Goal: Task Accomplishment & Management: Complete application form

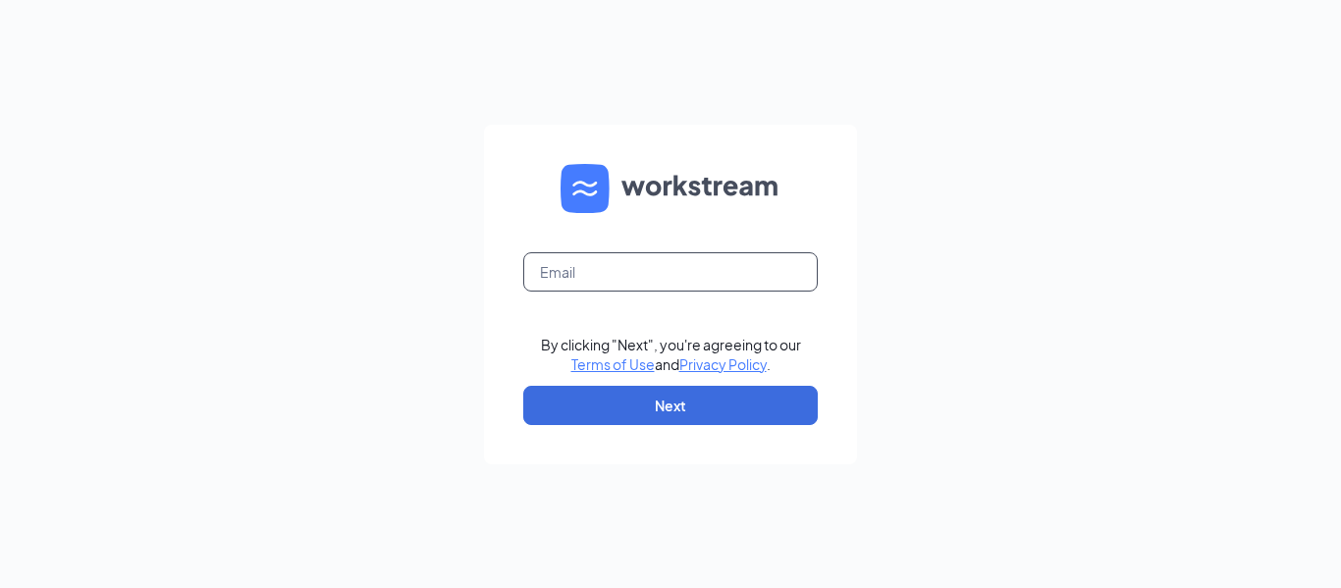
click at [581, 266] on input "text" at bounding box center [670, 271] width 294 height 39
type input "[EMAIL_ADDRESS][DOMAIN_NAME]"
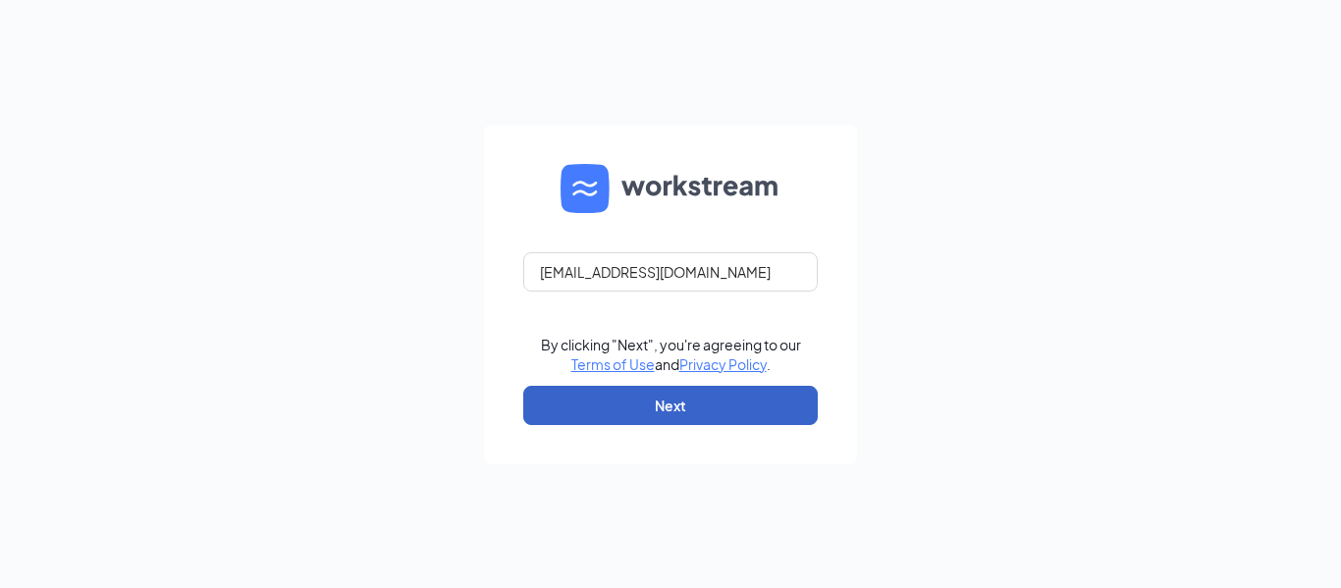
click at [675, 407] on button "Next" at bounding box center [670, 405] width 294 height 39
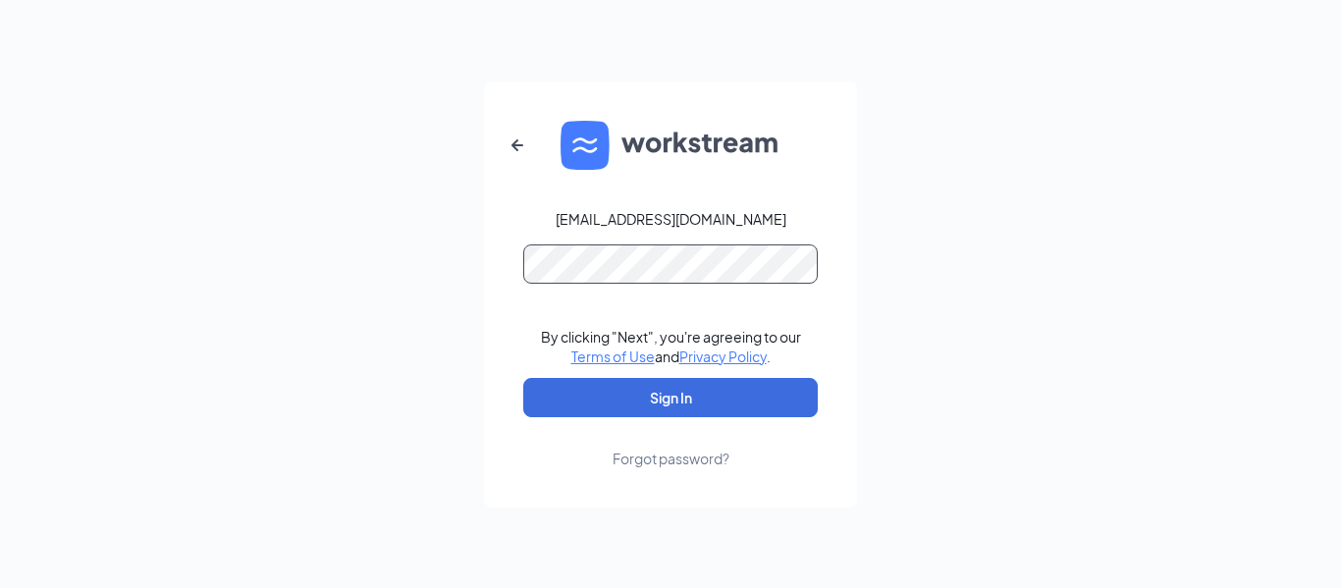
click at [523, 378] on button "Sign In" at bounding box center [670, 397] width 294 height 39
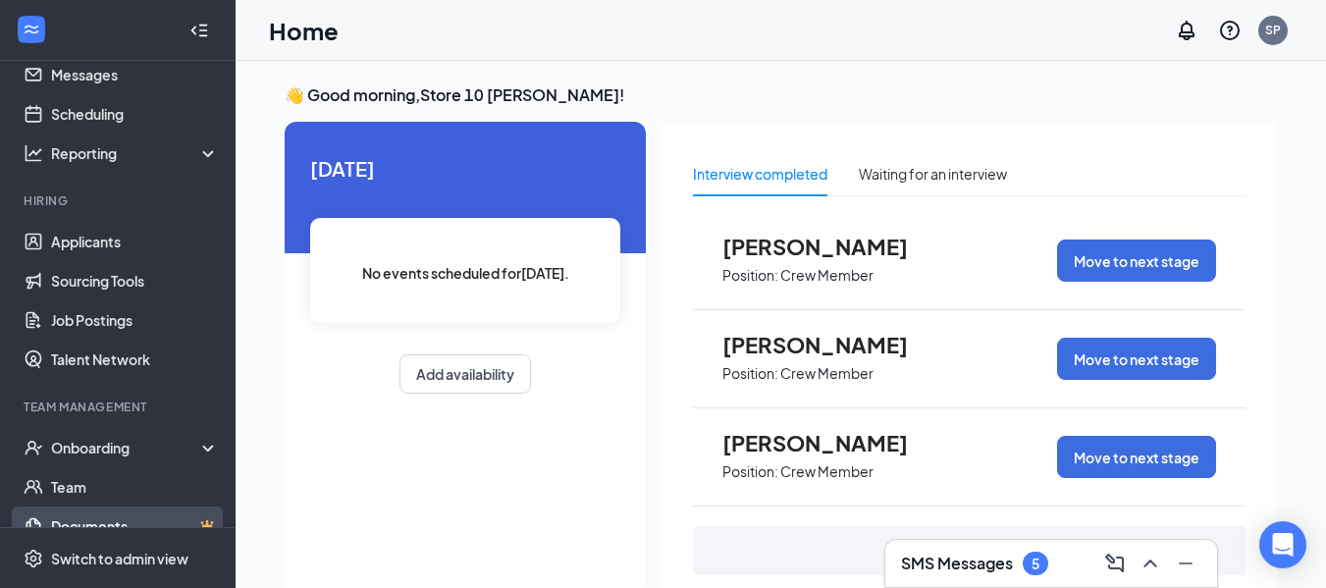
scroll to position [98, 0]
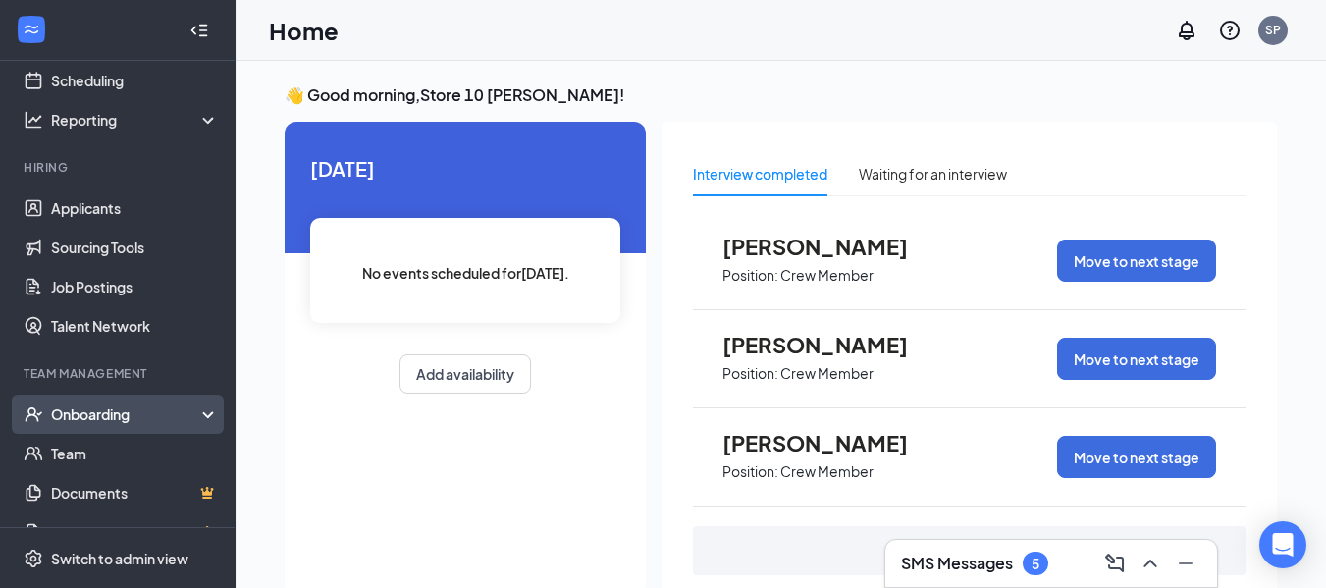
click at [166, 414] on div "Onboarding" at bounding box center [126, 414] width 151 height 20
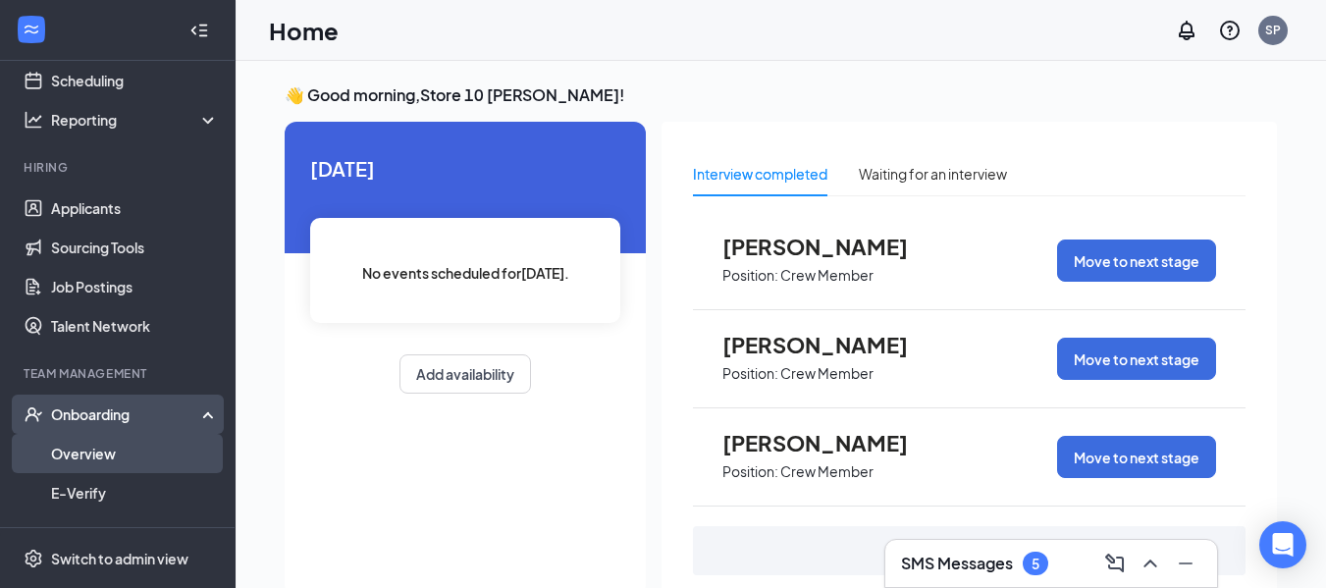
click at [139, 452] on link "Overview" at bounding box center [135, 453] width 168 height 39
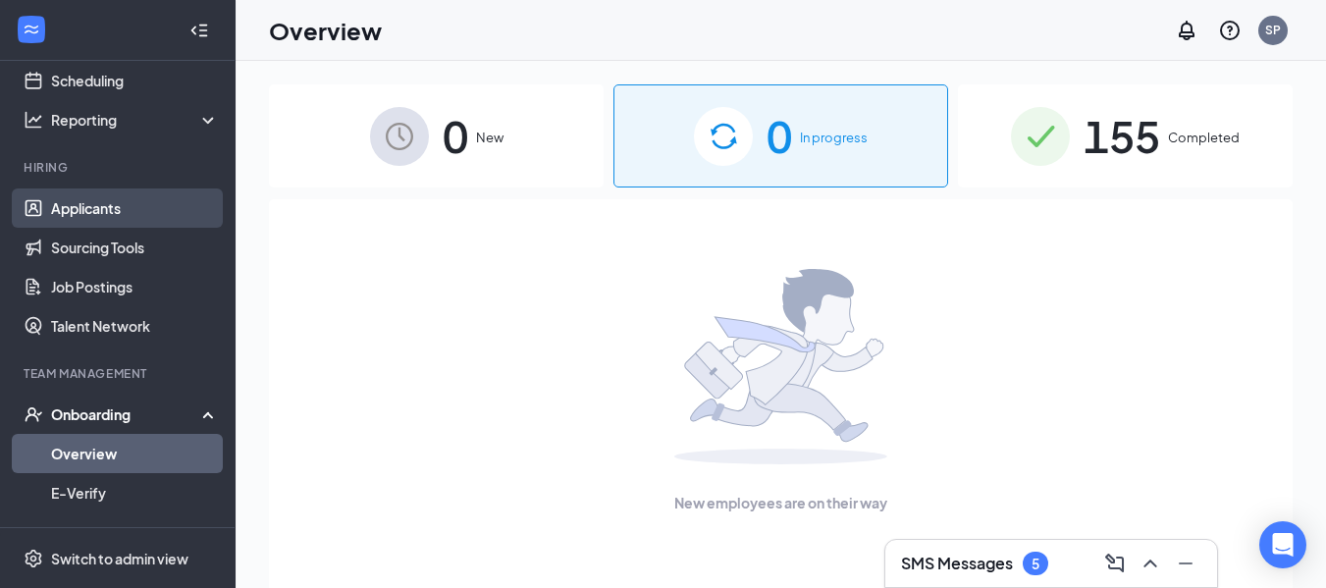
click at [131, 207] on link "Applicants" at bounding box center [135, 207] width 168 height 39
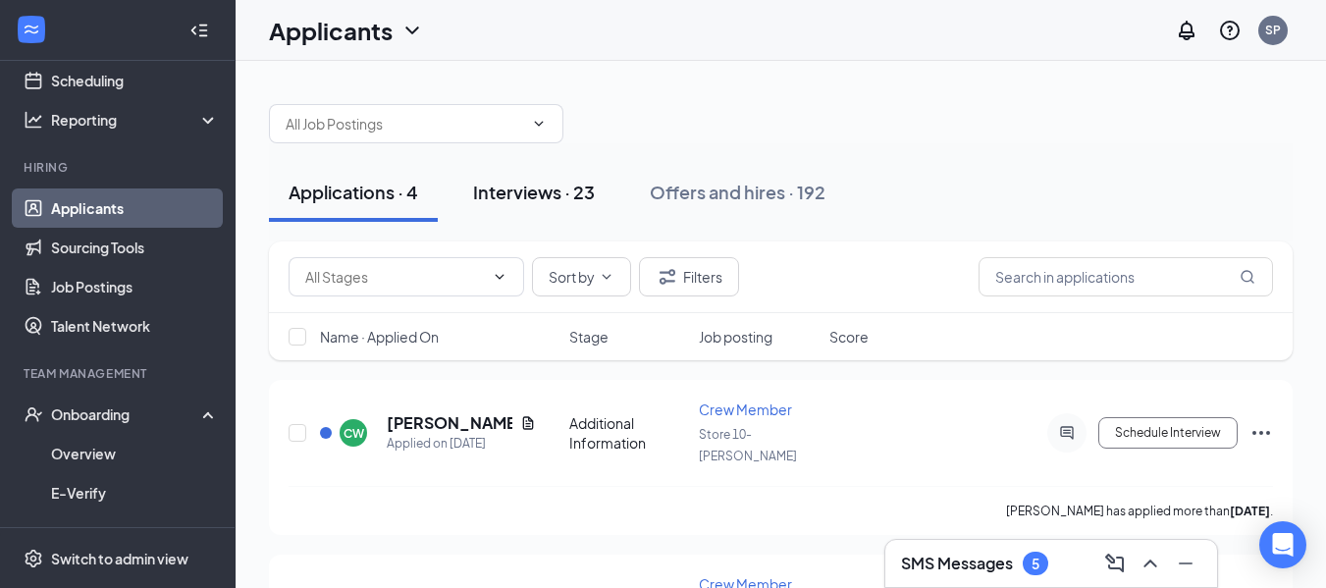
click at [558, 194] on div "Interviews · 23" at bounding box center [534, 192] width 122 height 25
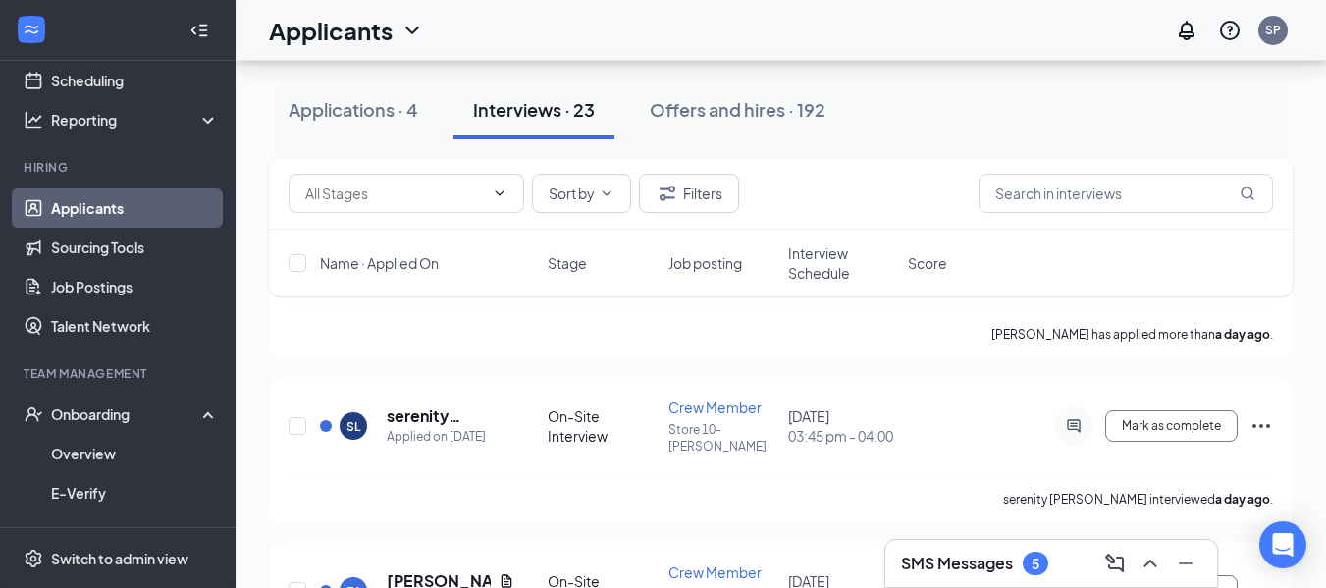
scroll to position [294, 0]
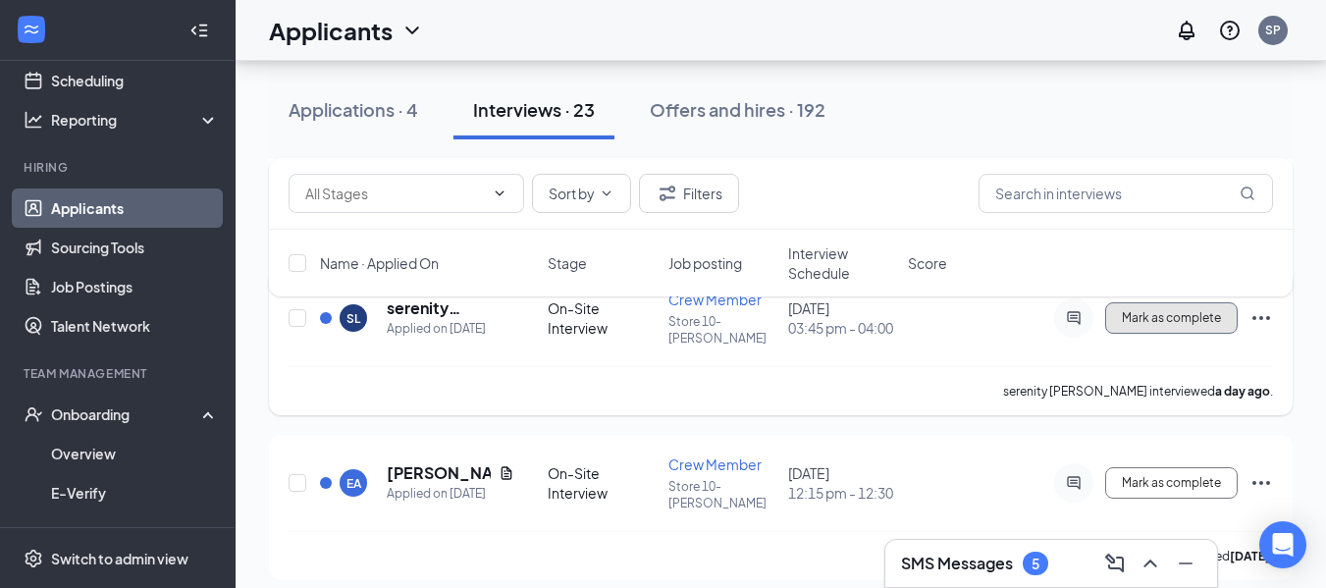
click at [1202, 321] on span "Mark as complete" at bounding box center [1171, 318] width 99 height 14
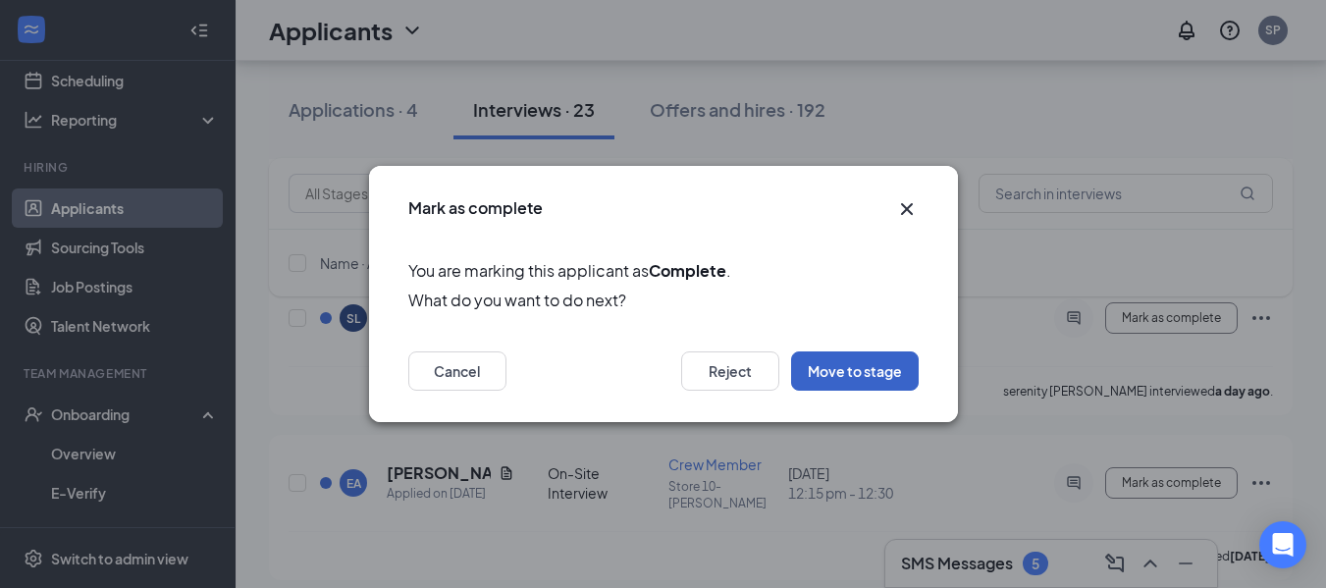
click at [843, 377] on button "Move to stage" at bounding box center [855, 370] width 128 height 39
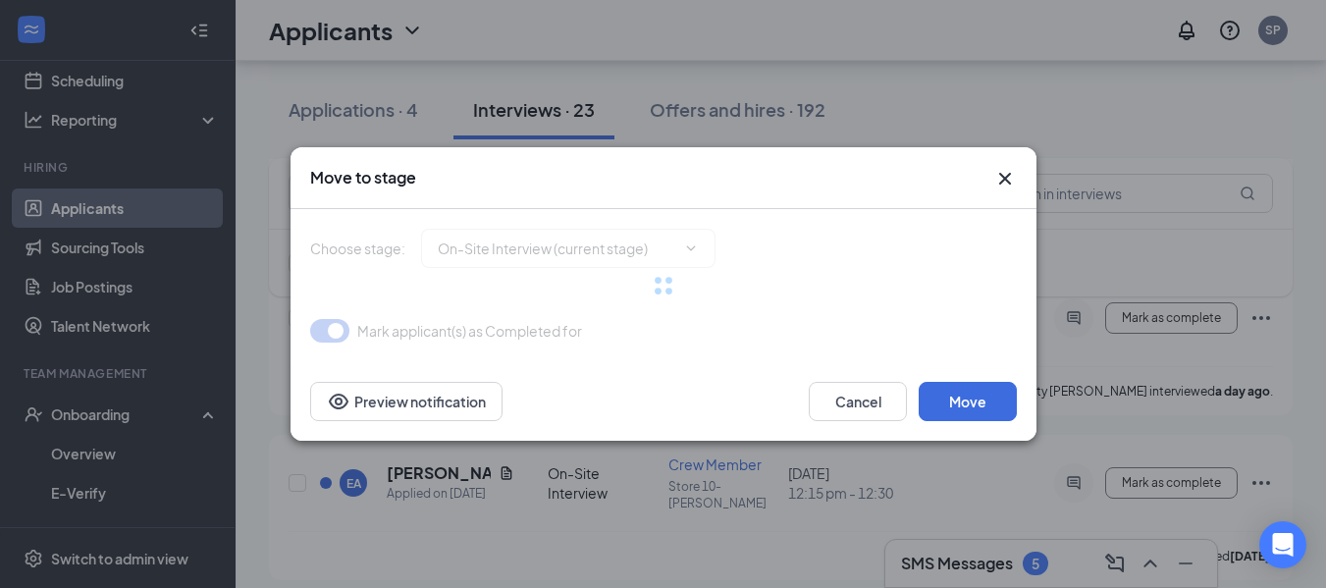
type input "Hiring Complete (final stage)"
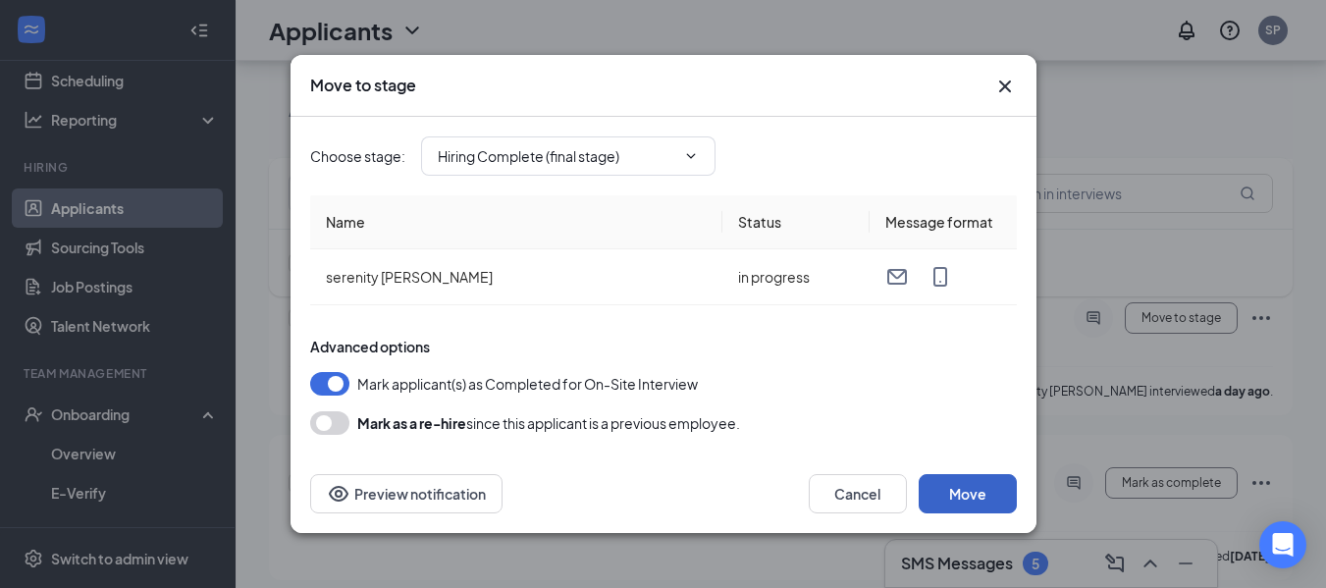
click at [980, 504] on button "Move" at bounding box center [968, 493] width 98 height 39
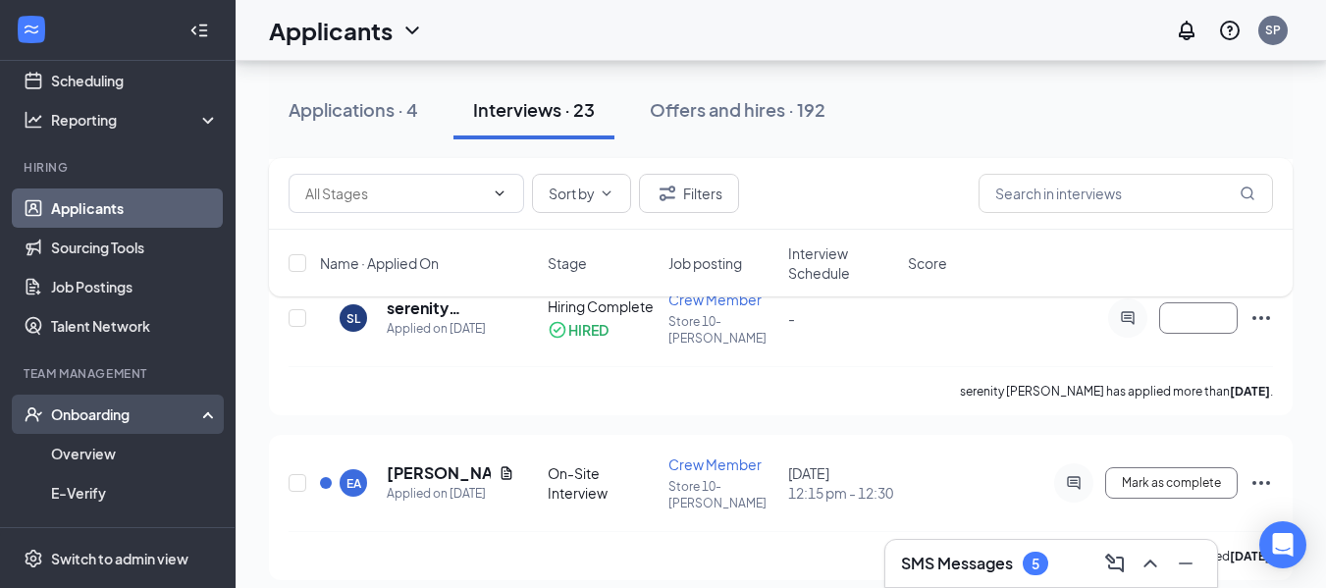
click at [135, 415] on div "Onboarding" at bounding box center [126, 414] width 151 height 20
click at [140, 425] on div "Onboarding" at bounding box center [118, 414] width 236 height 39
click at [136, 446] on link "Overview" at bounding box center [135, 453] width 168 height 39
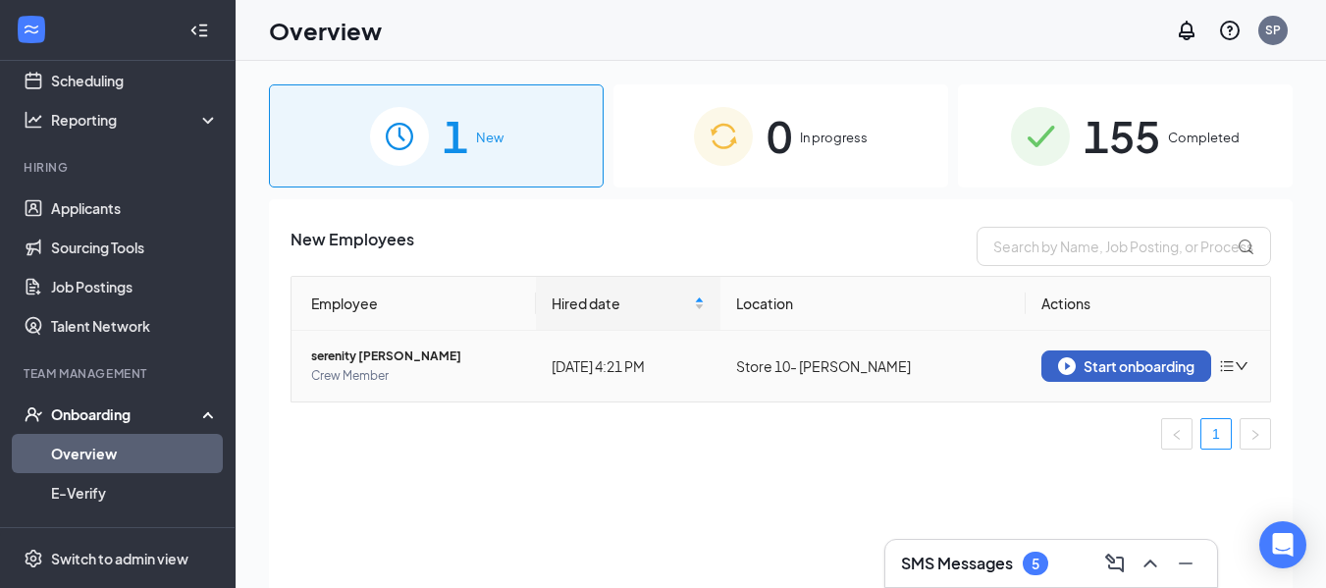
click at [1131, 367] on div "Start onboarding" at bounding box center [1126, 366] width 136 height 18
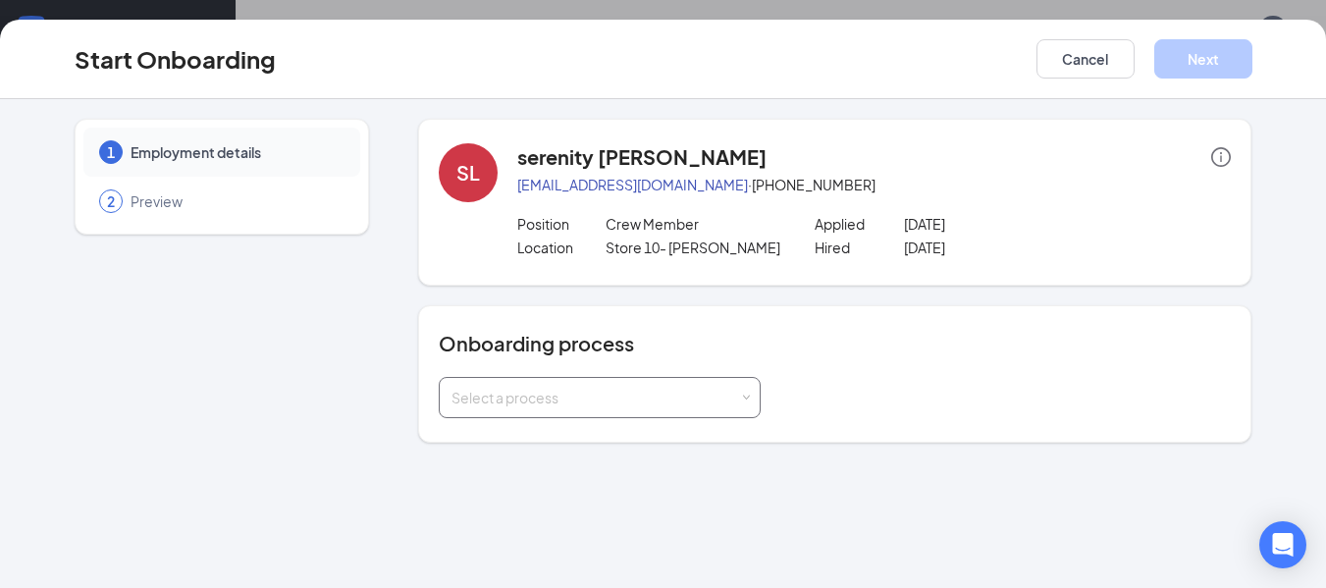
click at [651, 413] on div "Select a process" at bounding box center [599, 397] width 296 height 39
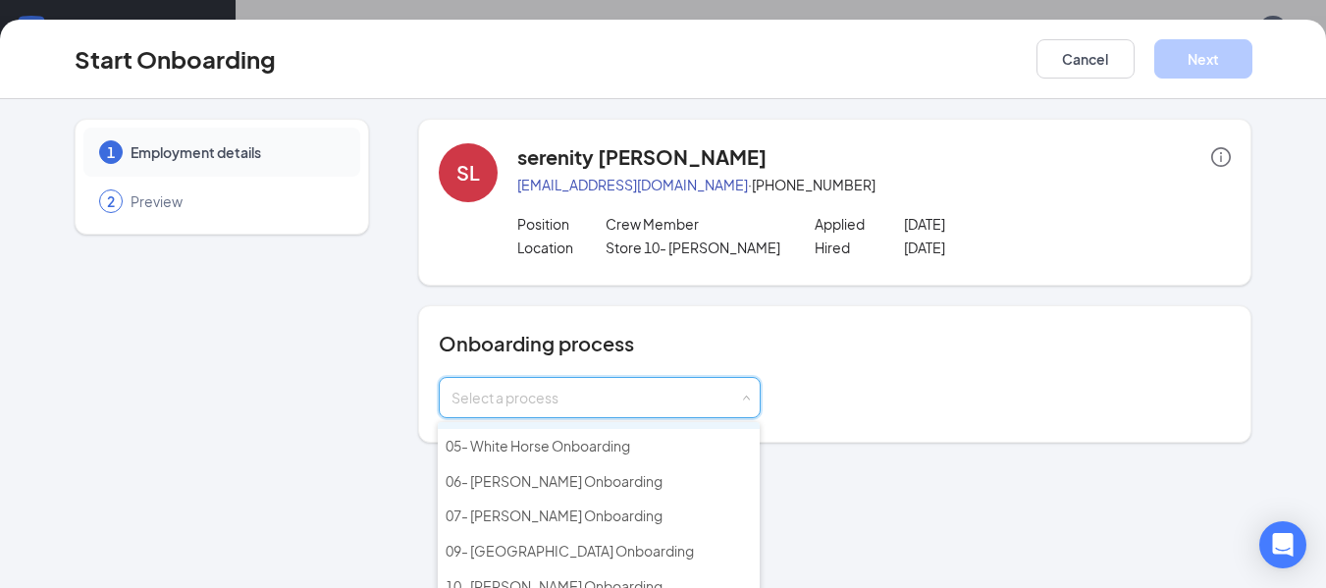
scroll to position [98, 0]
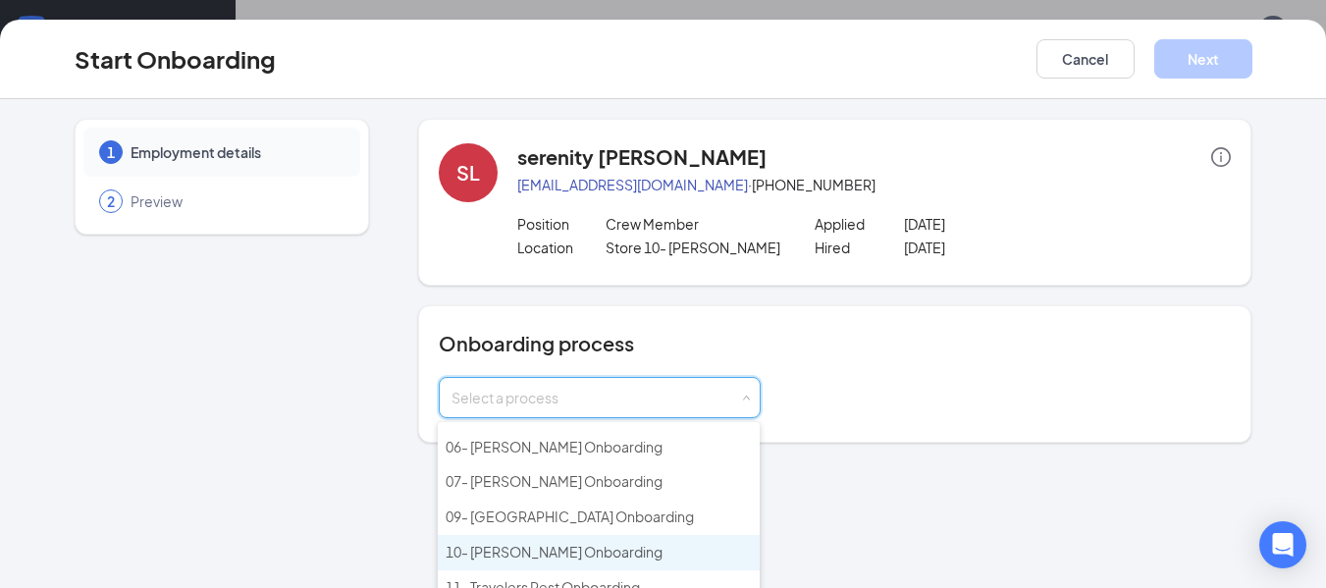
click at [542, 548] on span "10- [PERSON_NAME] Onboarding" at bounding box center [554, 552] width 217 height 18
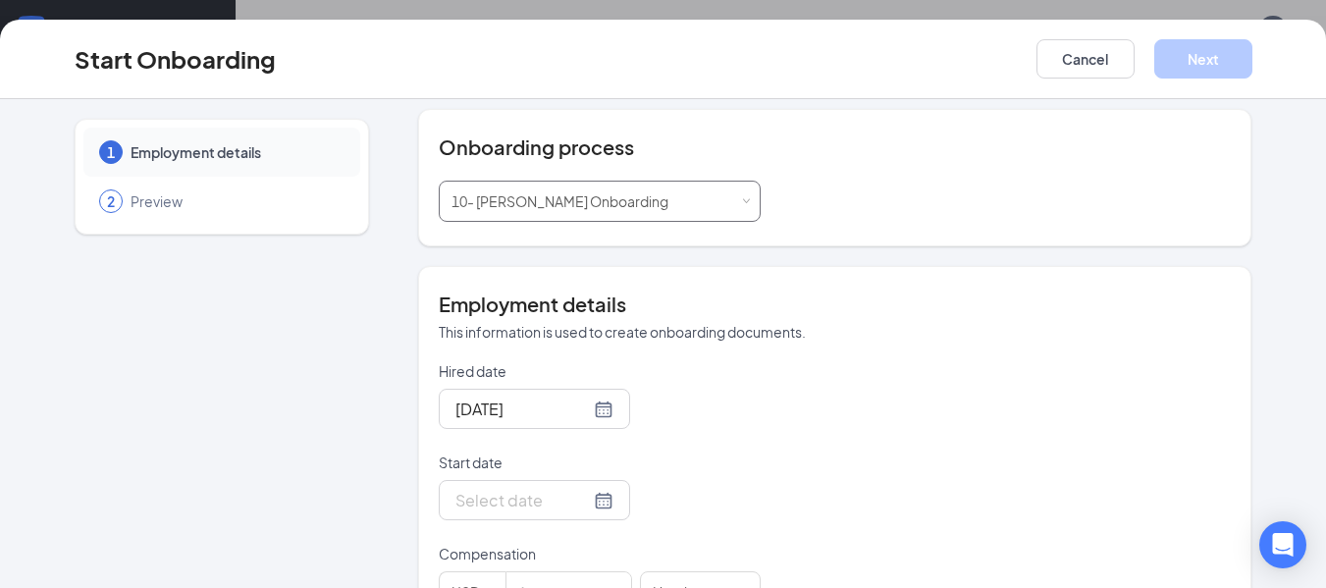
scroll to position [294, 0]
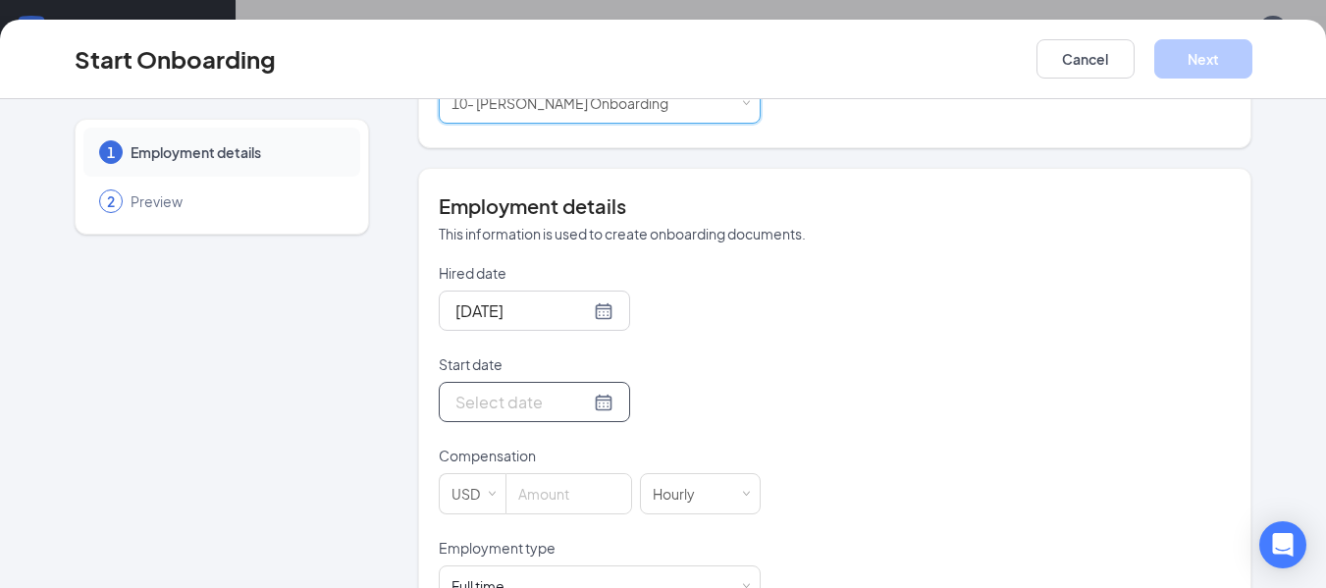
click at [578, 398] on div at bounding box center [534, 402] width 158 height 25
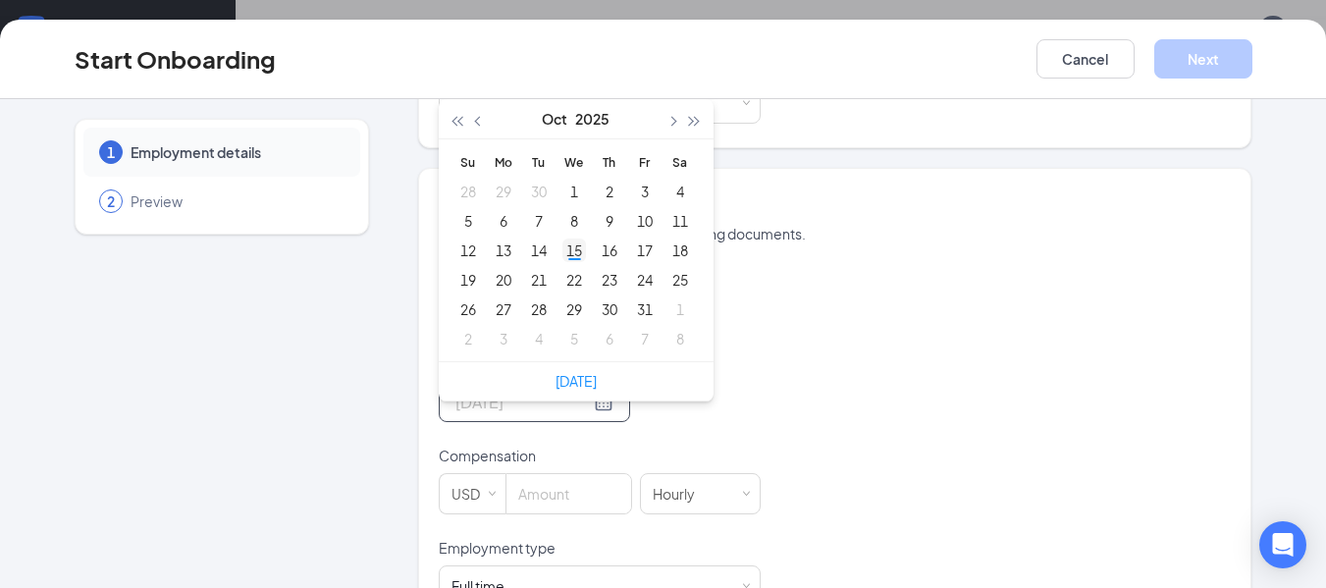
type input "[DATE]"
click at [568, 247] on div "15" at bounding box center [574, 251] width 24 height 24
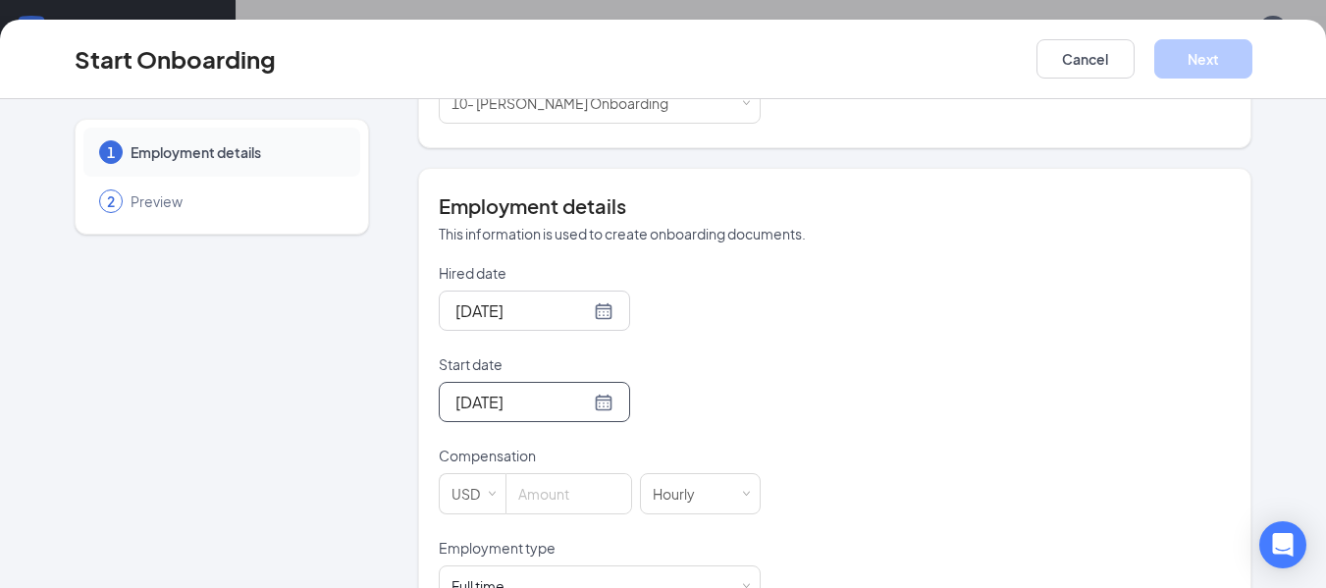
drag, startPoint x: 558, startPoint y: 503, endPoint x: 917, endPoint y: 444, distance: 363.1
click at [591, 490] on input at bounding box center [568, 493] width 125 height 39
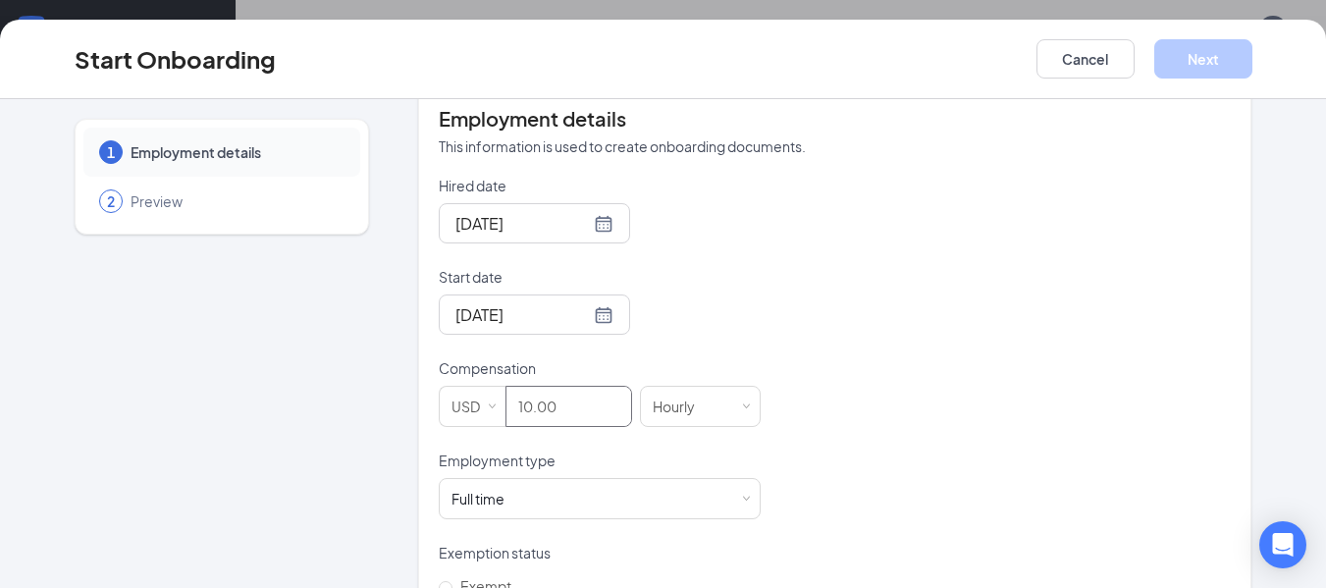
scroll to position [491, 0]
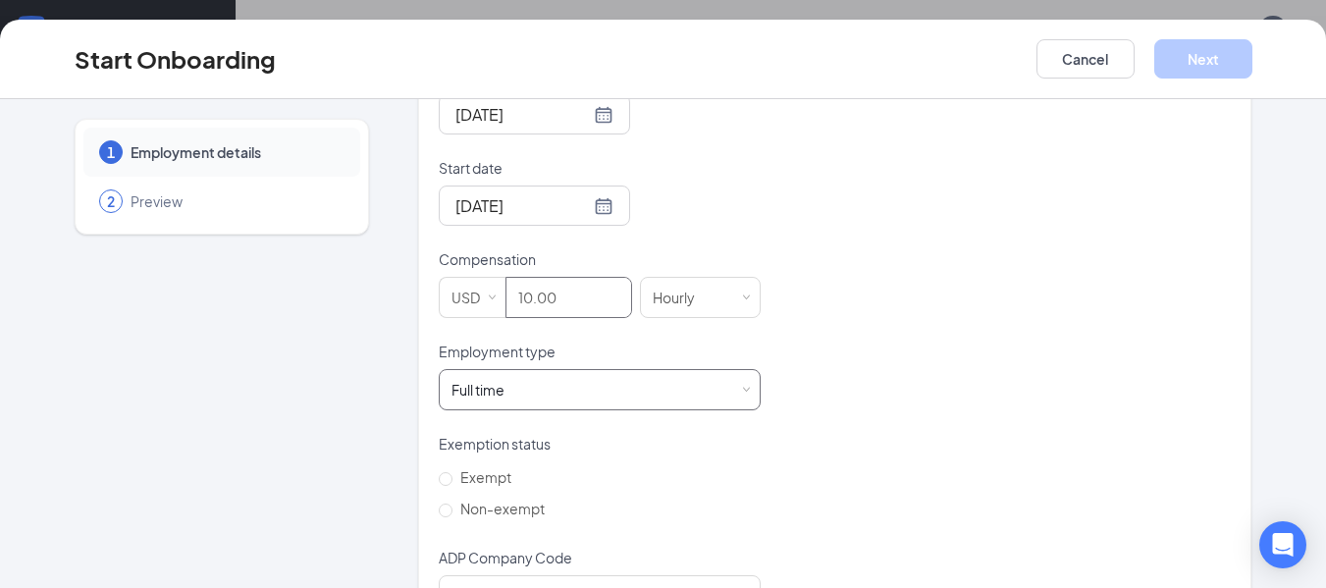
type input "10"
click at [717, 398] on div "Full time Works 30+ hours per week and is reasonably expected to work" at bounding box center [599, 389] width 296 height 39
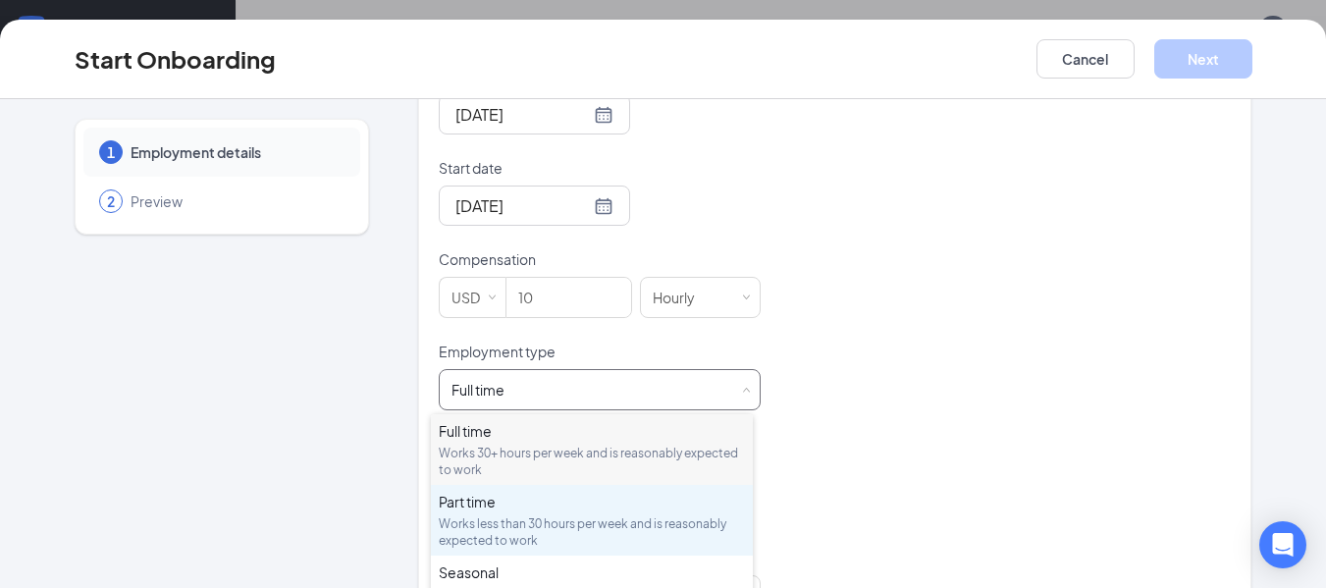
click at [626, 528] on div "Works less than 30 hours per week and is reasonably expected to work" at bounding box center [592, 531] width 306 height 33
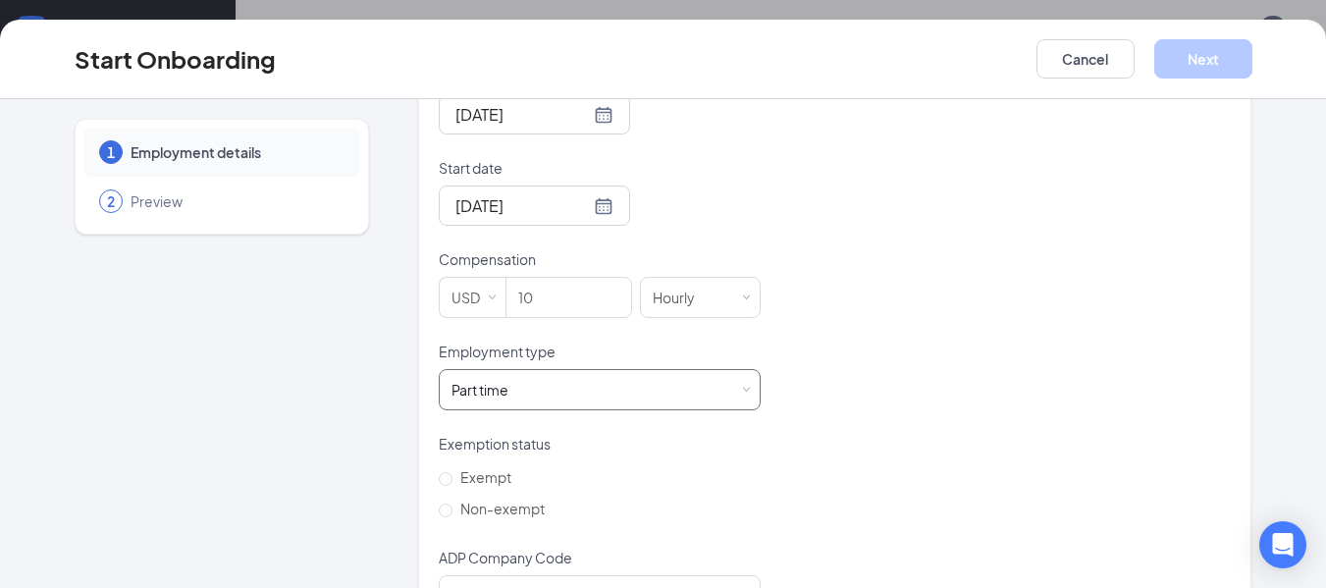
scroll to position [563, 0]
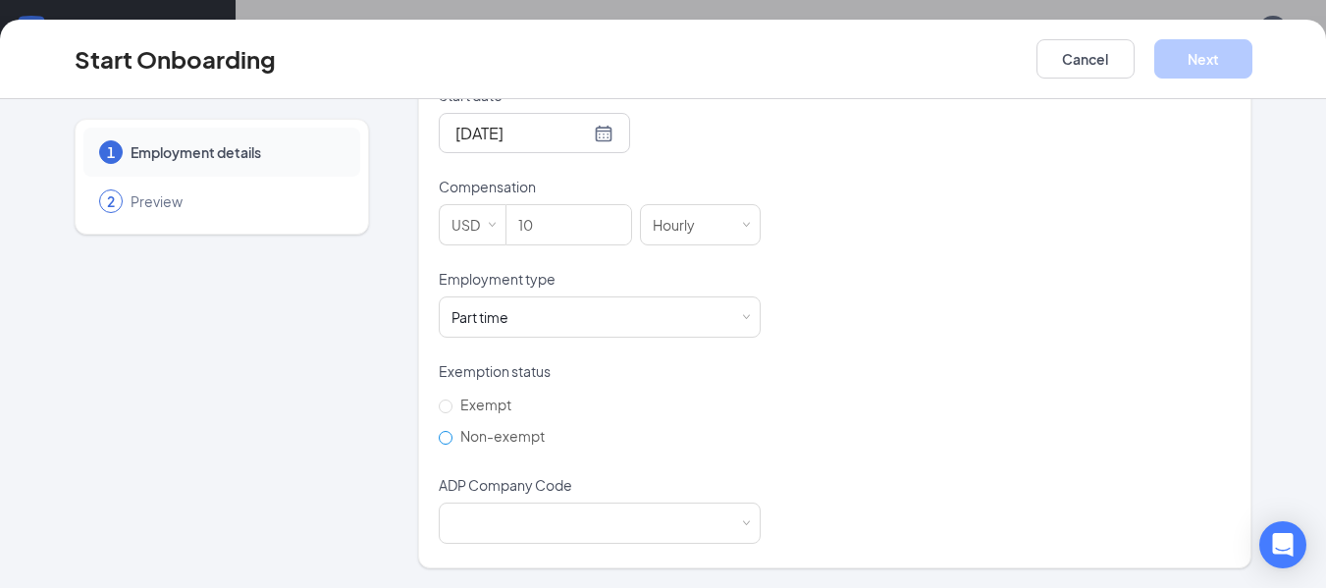
click at [452, 436] on span "Non-exempt" at bounding box center [502, 436] width 100 height 18
click at [447, 436] on input "Non-exempt" at bounding box center [446, 438] width 14 height 14
radio input "true"
click at [726, 537] on div at bounding box center [599, 523] width 296 height 39
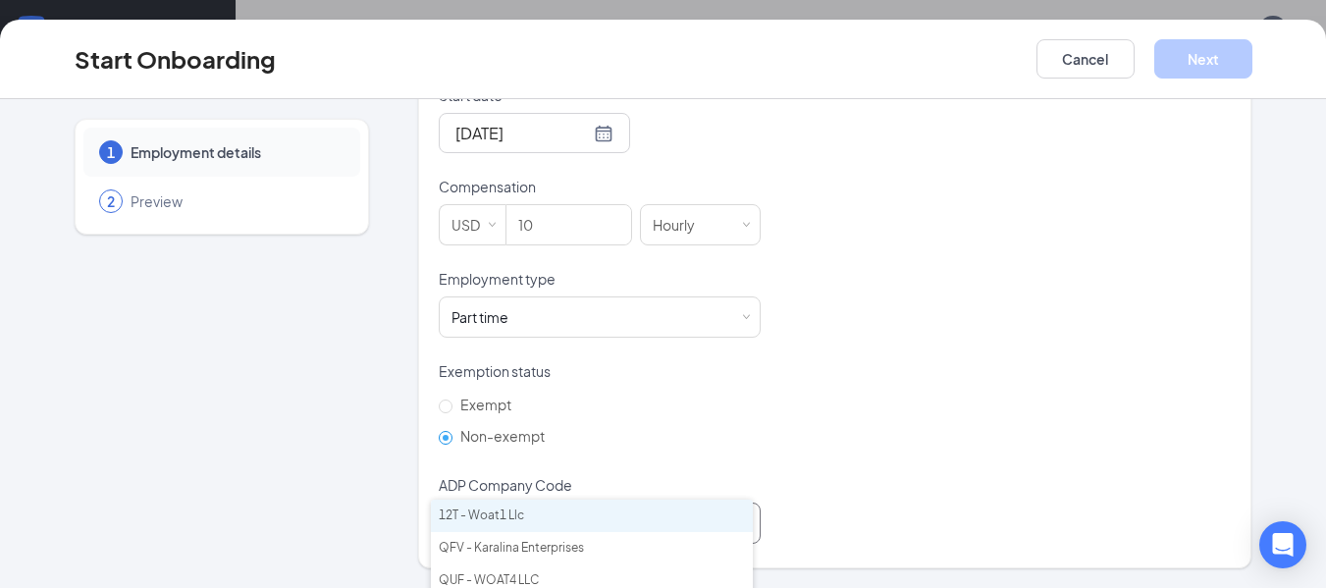
scroll to position [88, 0]
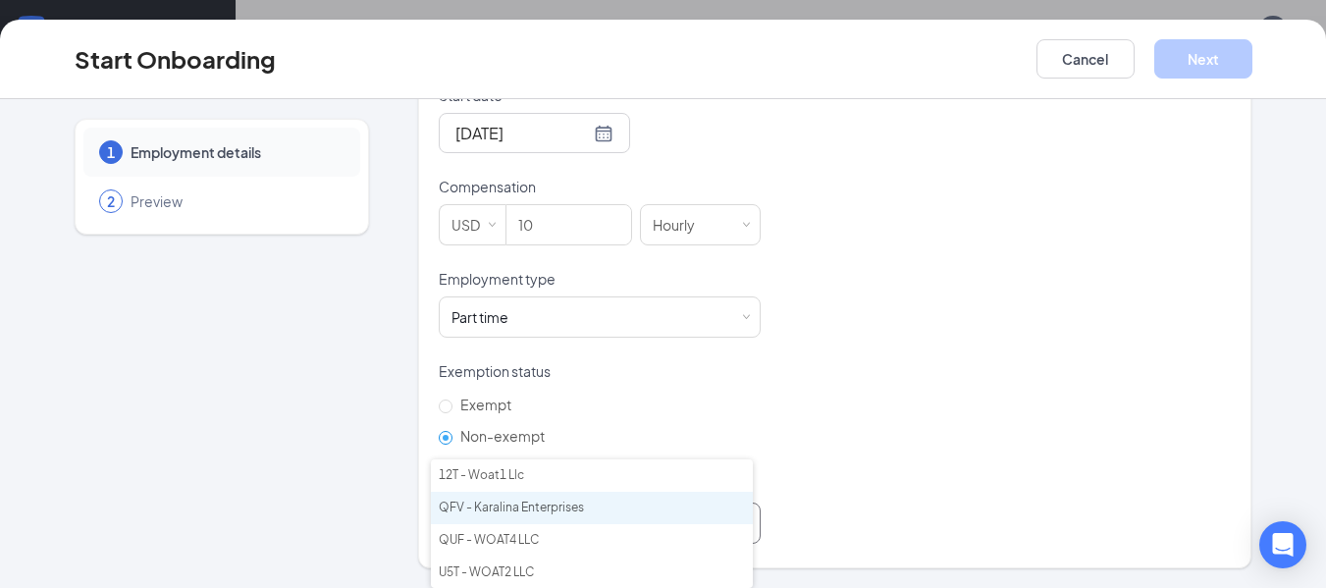
click at [601, 504] on li "QFV - Karalina Enterprises" at bounding box center [592, 508] width 322 height 32
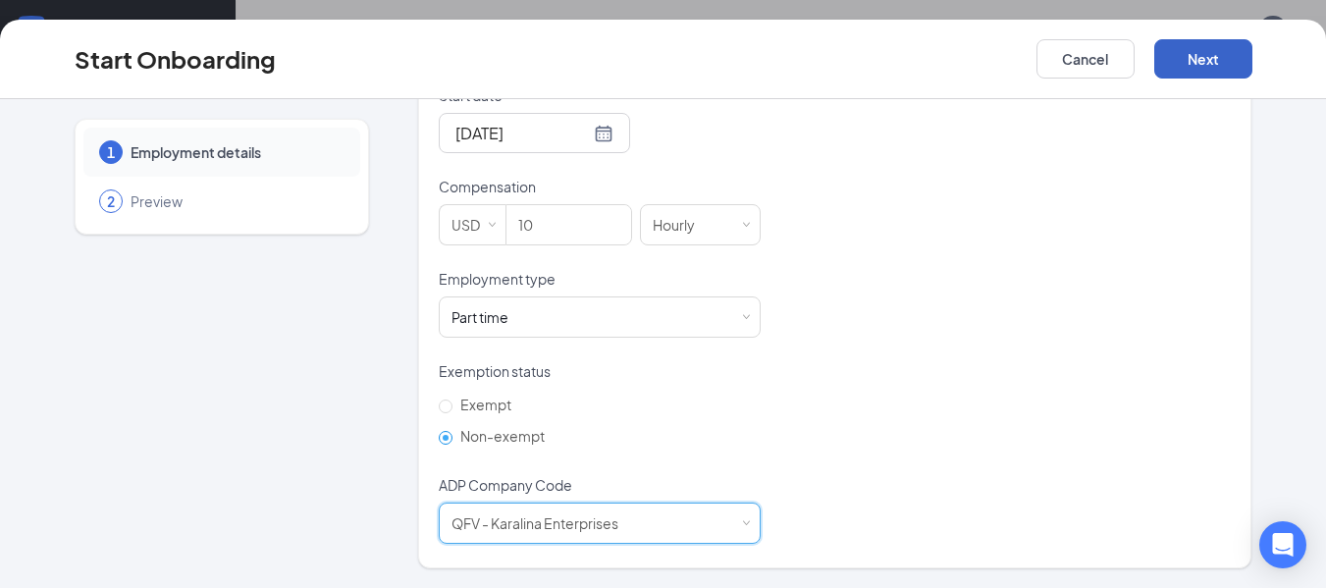
click at [1233, 61] on button "Next" at bounding box center [1203, 58] width 98 height 39
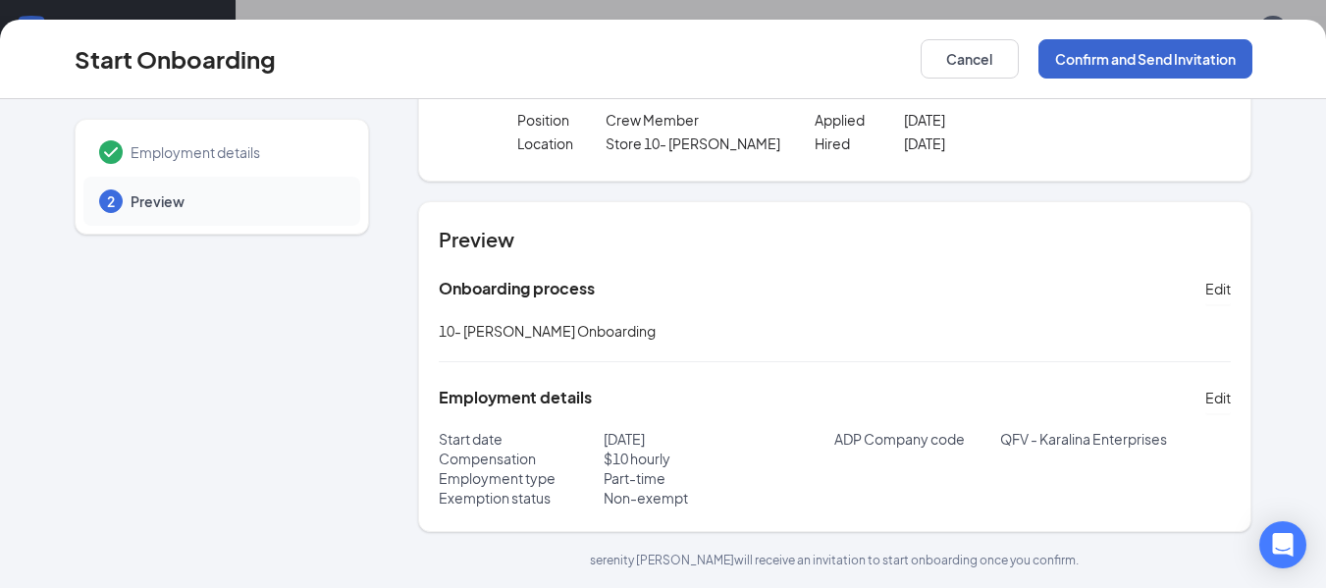
scroll to position [104, 0]
click at [1213, 68] on button "Confirm and Send Invitation" at bounding box center [1145, 58] width 214 height 39
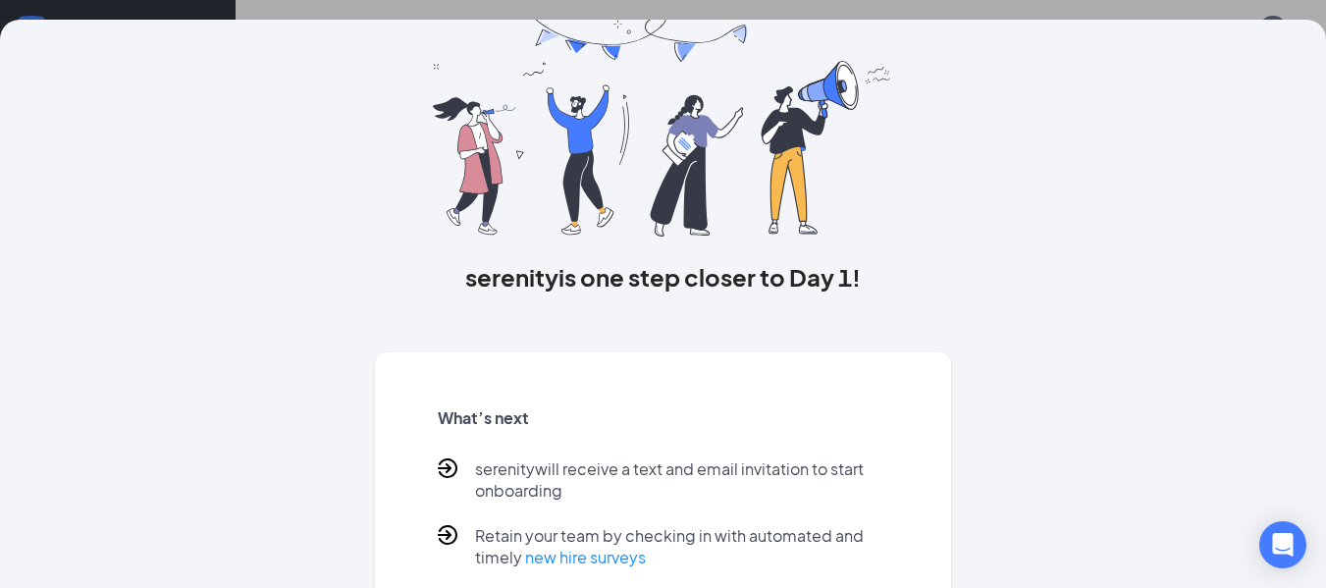
scroll to position [191, 0]
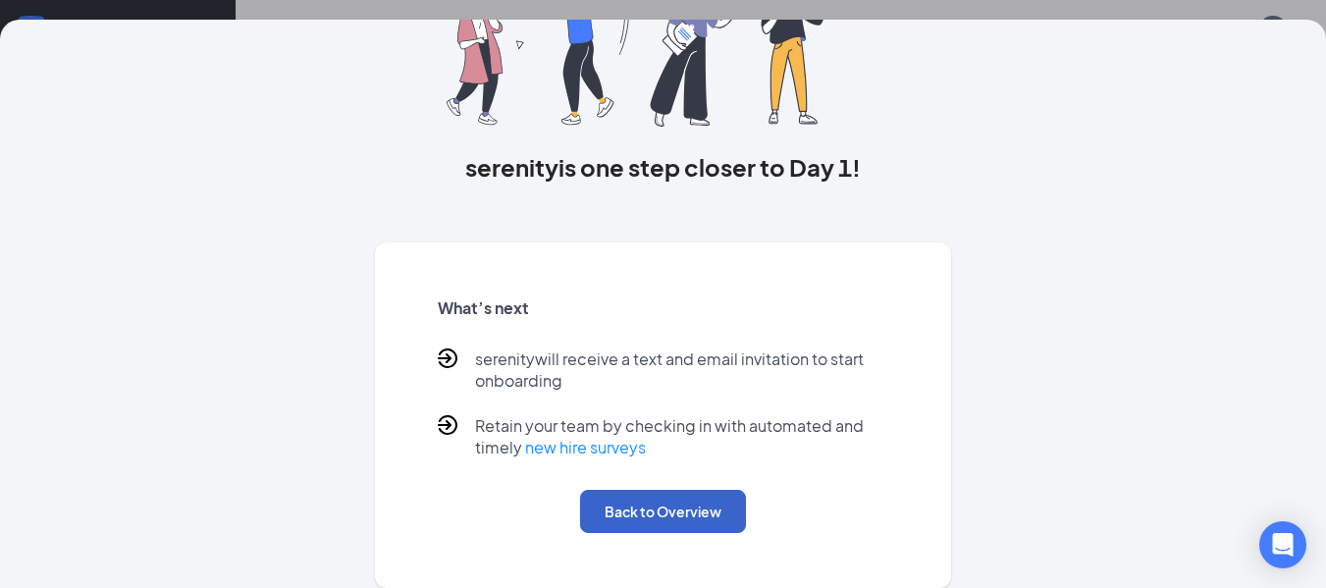
click at [628, 527] on button "Back to Overview" at bounding box center [663, 511] width 166 height 43
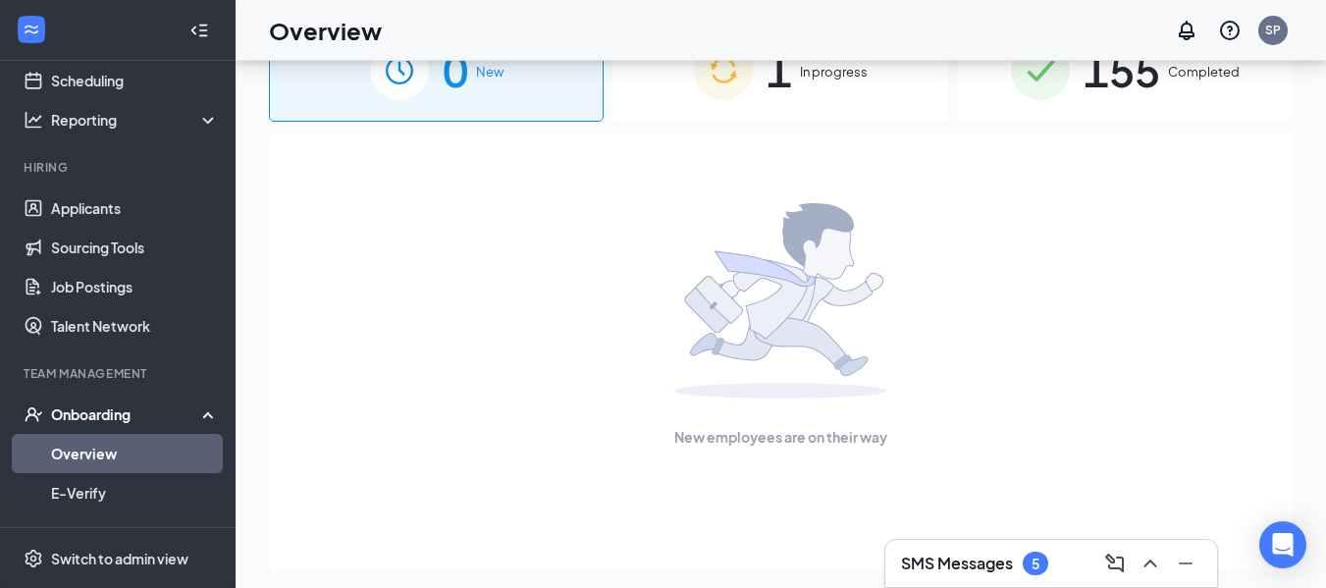
scroll to position [0, 0]
